Goal: Task Accomplishment & Management: Complete application form

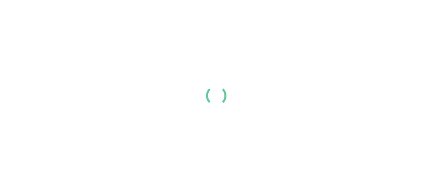
click at [311, 159] on div at bounding box center [216, 95] width 432 height 191
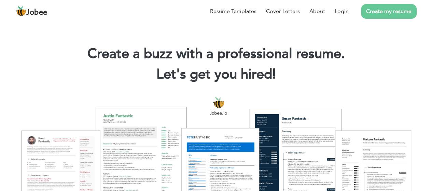
drag, startPoint x: 161, startPoint y: 61, endPoint x: 322, endPoint y: 91, distance: 164.1
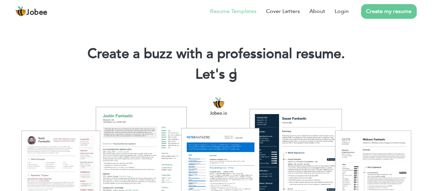
click at [225, 11] on link "Resume Templates" at bounding box center [233, 11] width 46 height 8
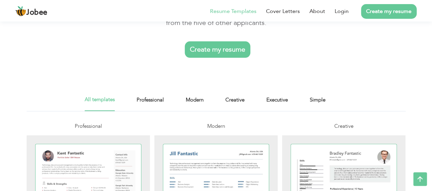
scroll to position [102, 0]
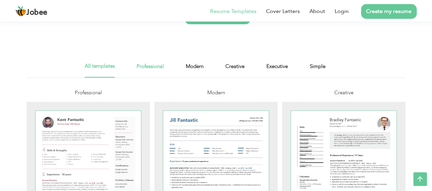
click at [152, 68] on link "Professional" at bounding box center [150, 69] width 27 height 15
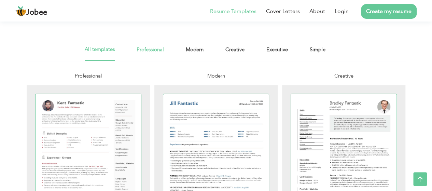
scroll to position [141, 0]
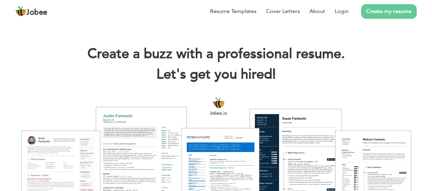
click at [403, 66] on h2 "Let's get you hired! |" at bounding box center [216, 75] width 412 height 18
click at [243, 9] on link "Resume Templates" at bounding box center [233, 11] width 46 height 8
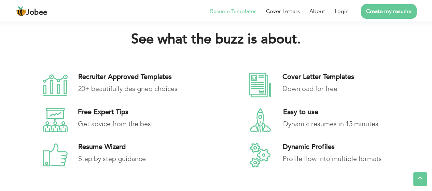
scroll to position [919, 0]
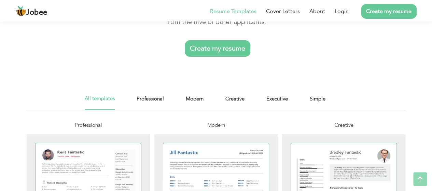
scroll to position [70, 0]
click at [146, 94] on link "Professional" at bounding box center [150, 101] width 27 height 15
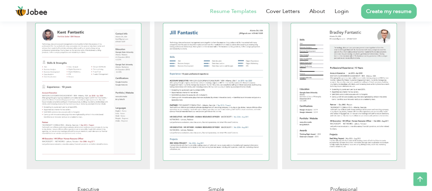
scroll to position [181, 0]
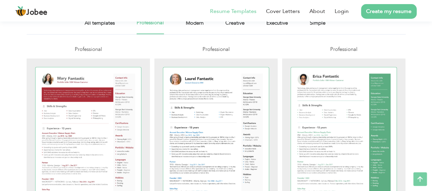
scroll to position [163, 0]
click at [326, 105] on div at bounding box center [344, 135] width 106 height 137
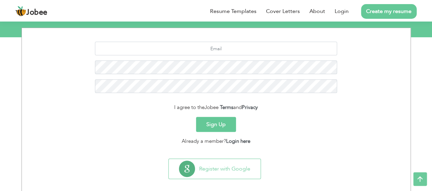
scroll to position [92, 0]
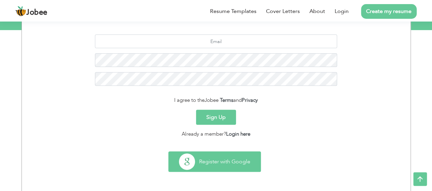
click at [212, 170] on button "Register with Google" at bounding box center [215, 162] width 92 height 20
